Goal: Check status: Check status

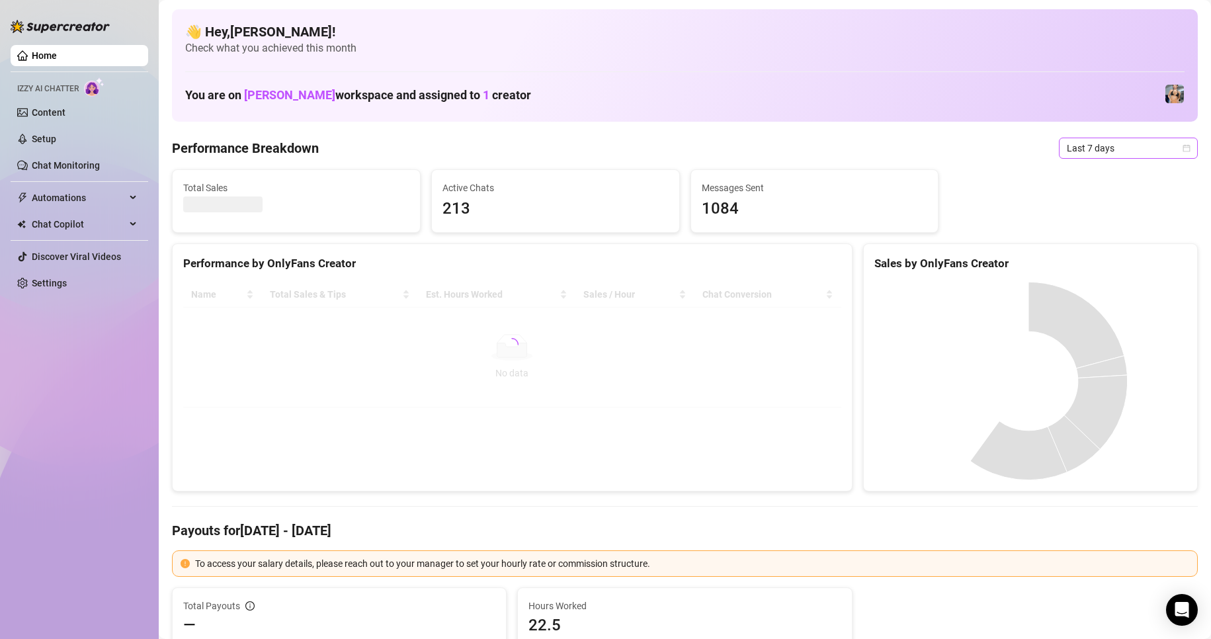
click at [1151, 144] on span "Last 7 days" at bounding box center [1128, 148] width 123 height 20
click at [1145, 150] on span "Last 7 days" at bounding box center [1128, 148] width 123 height 20
click at [1091, 151] on span "Last 7 days" at bounding box center [1128, 148] width 123 height 20
click at [1097, 260] on div "Custom date" at bounding box center [1117, 259] width 118 height 15
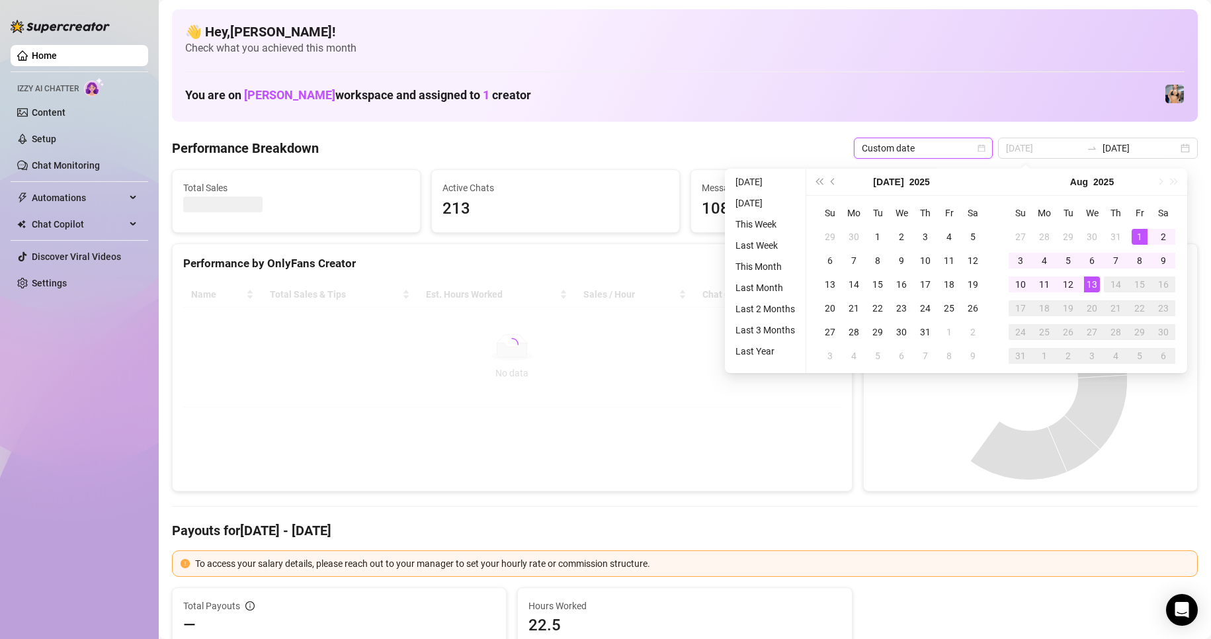
type input "[DATE]"
click at [1132, 241] on div "1" at bounding box center [1140, 237] width 16 height 16
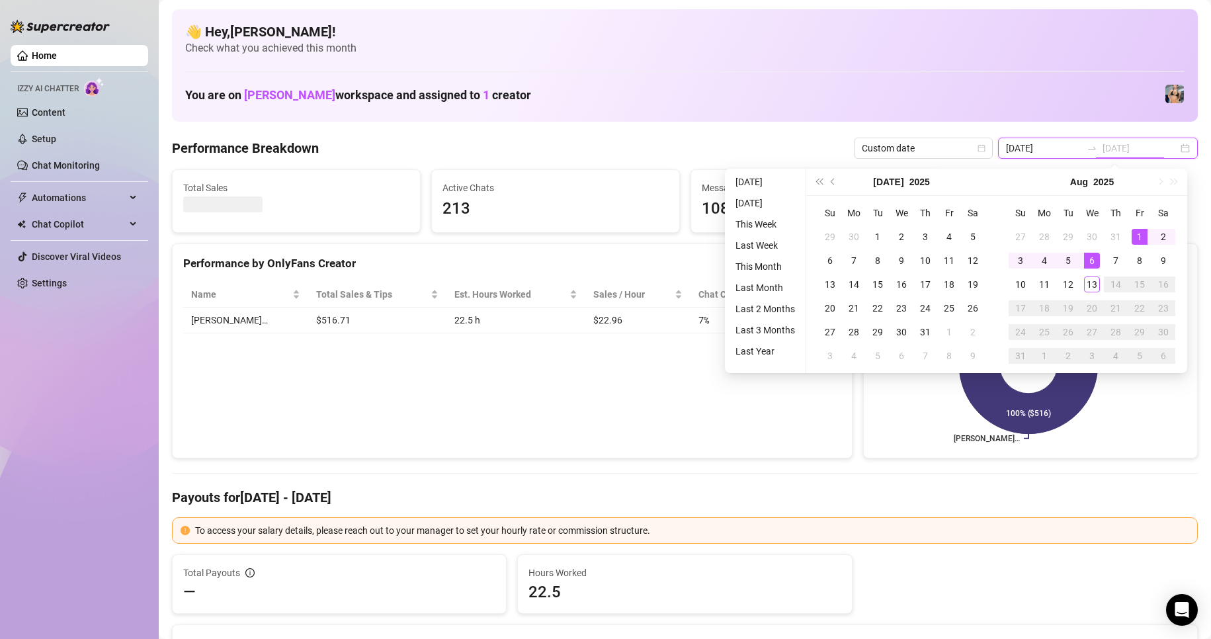
type input "[DATE]"
click at [1091, 281] on div "13" at bounding box center [1092, 284] width 16 height 16
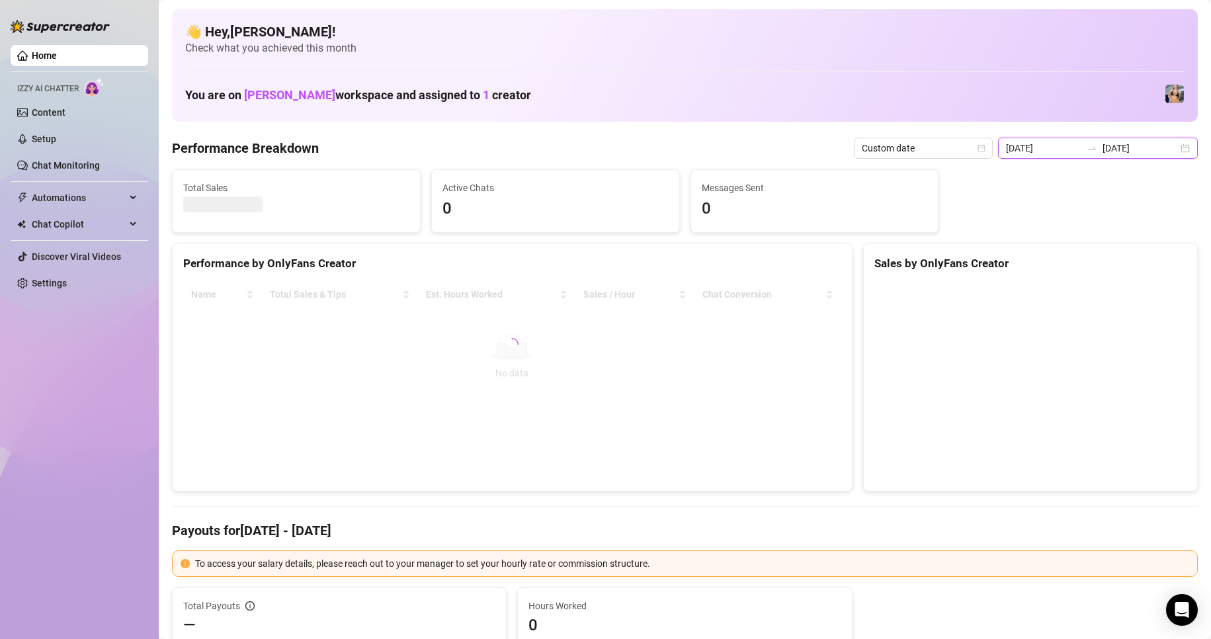
click at [1069, 154] on input "[DATE]" at bounding box center [1043, 148] width 75 height 15
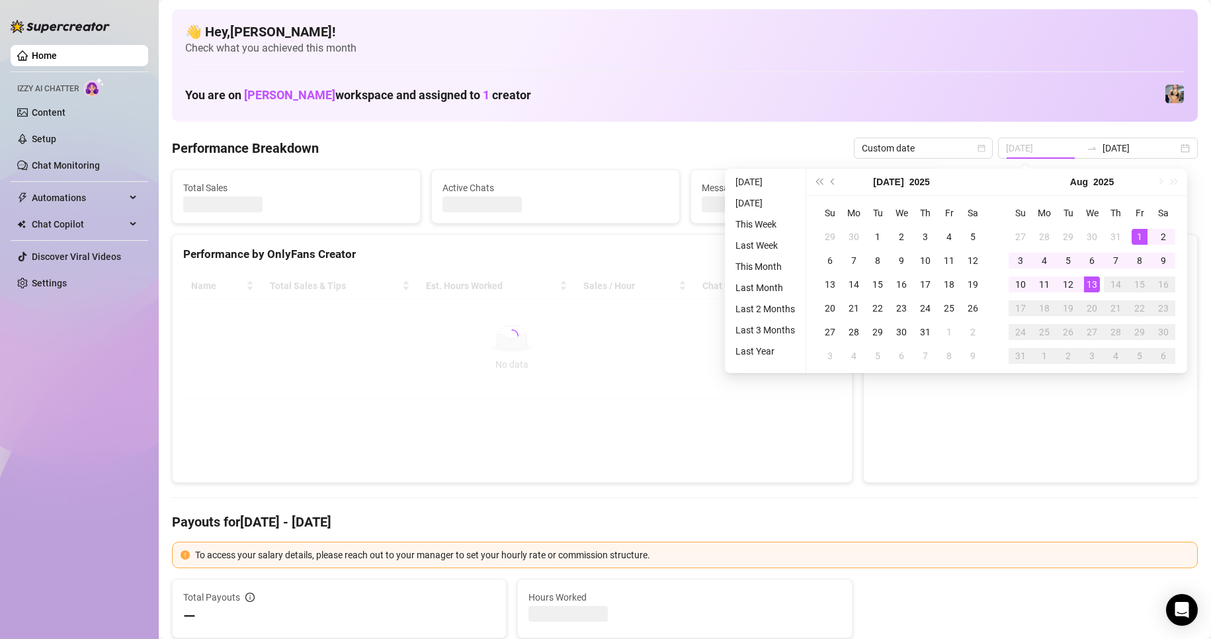
click at [1138, 239] on div "1" at bounding box center [1140, 237] width 16 height 16
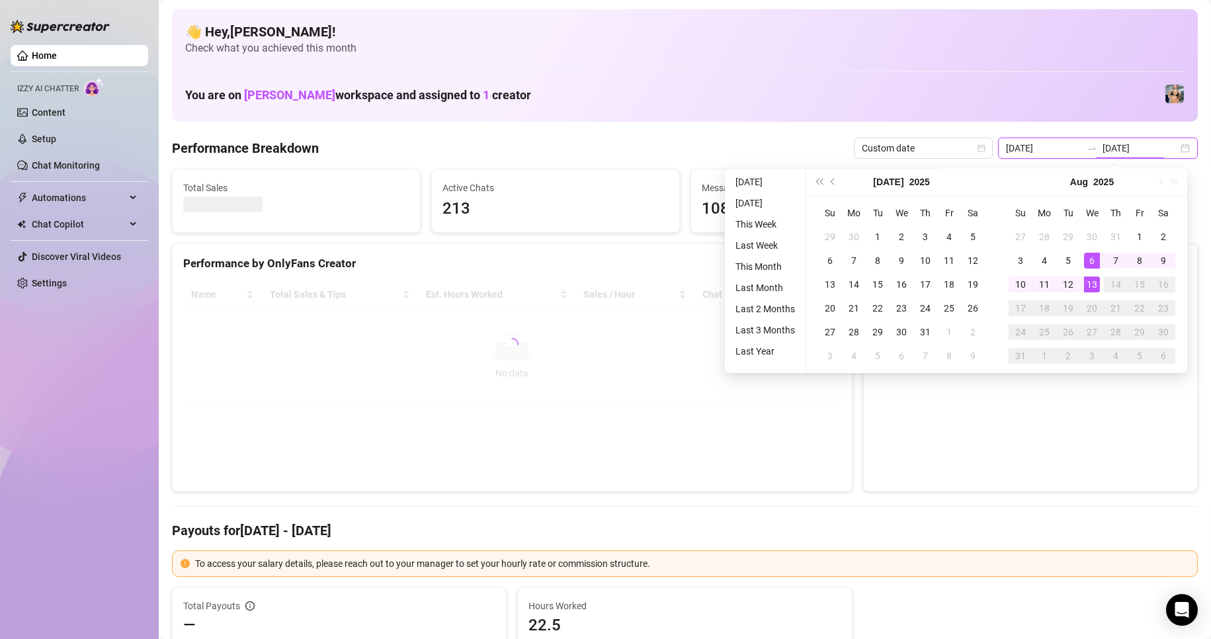
type input "[DATE]"
click at [1098, 286] on div "13" at bounding box center [1092, 284] width 16 height 16
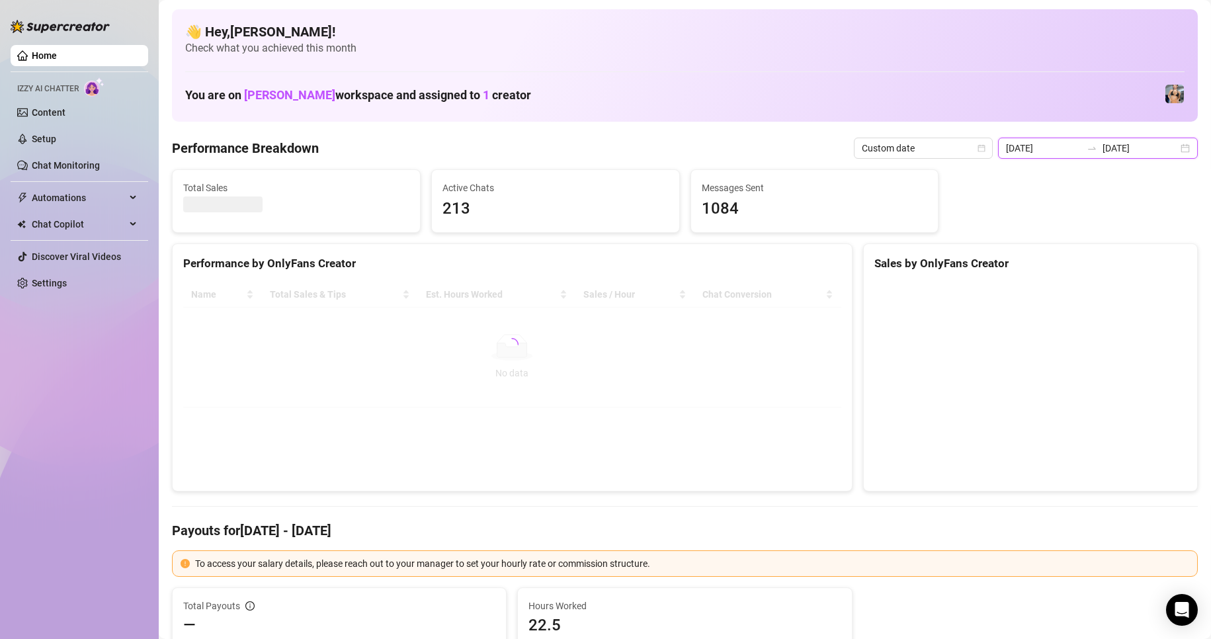
click at [1049, 147] on input "[DATE]" at bounding box center [1043, 148] width 75 height 15
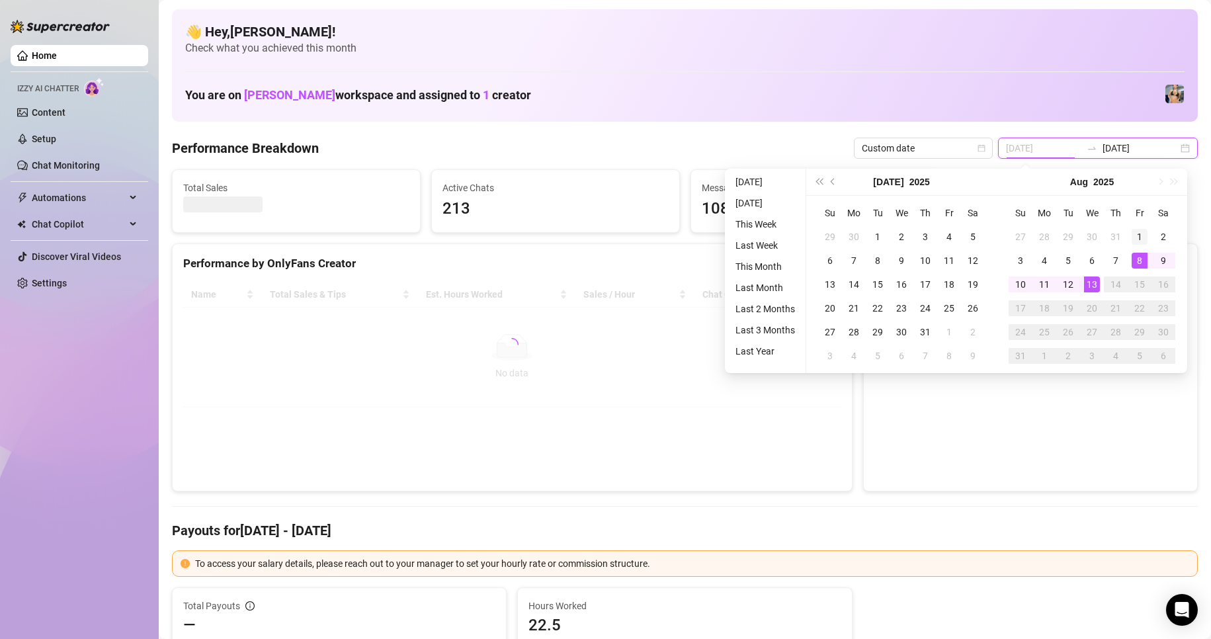
type input "[DATE]"
click at [1141, 233] on div "1" at bounding box center [1140, 237] width 16 height 16
type input "[DATE]"
click at [1100, 282] on td "13" at bounding box center [1092, 284] width 24 height 24
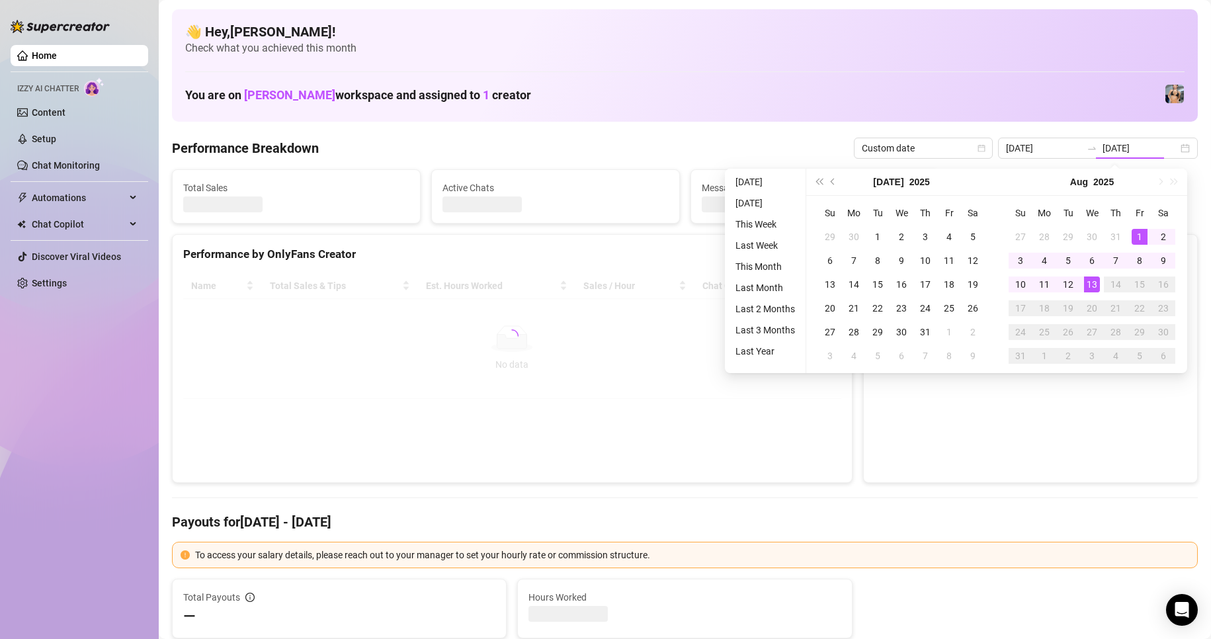
type input "[DATE]"
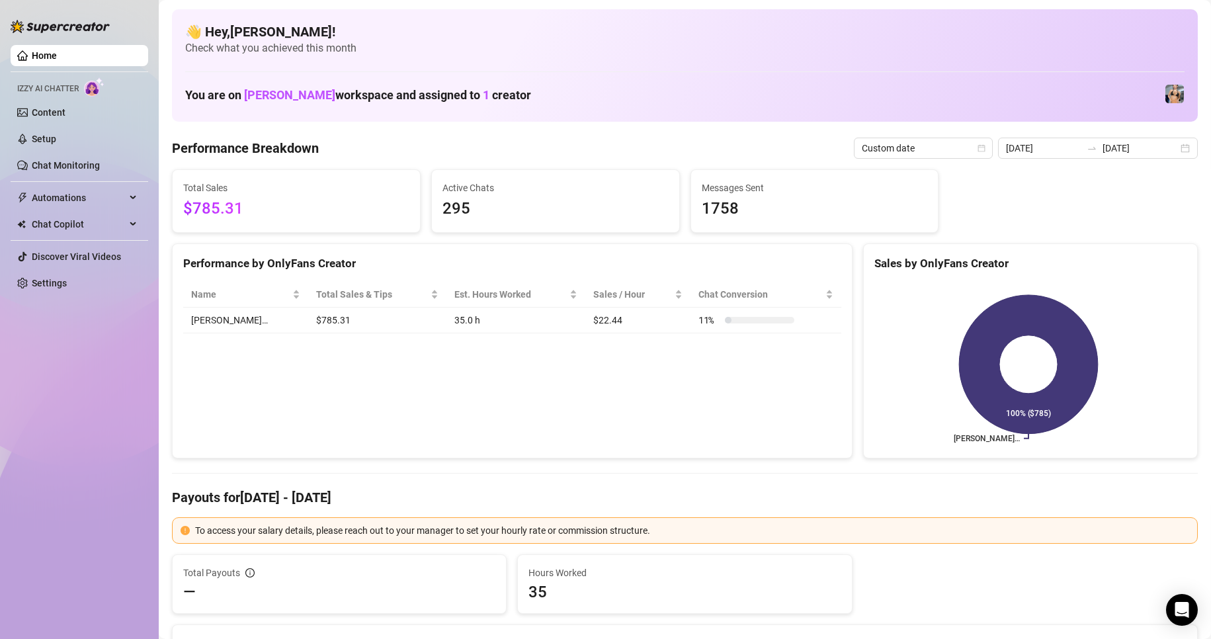
click at [686, 348] on div "Performance by OnlyFans Creator Name Total Sales & Tips Est. Hours Worked Sales…" at bounding box center [512, 351] width 680 height 216
